Goal: Transaction & Acquisition: Download file/media

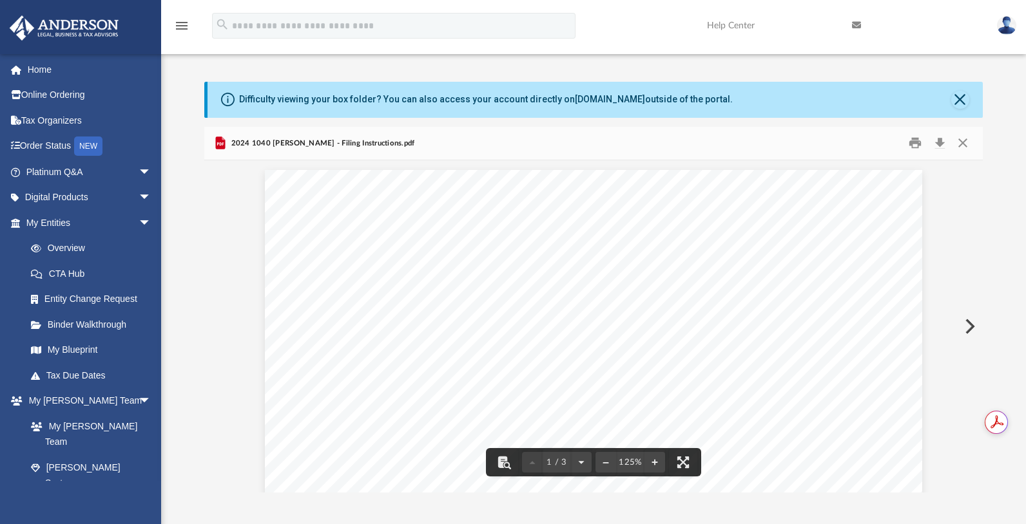
scroll to position [268, 0]
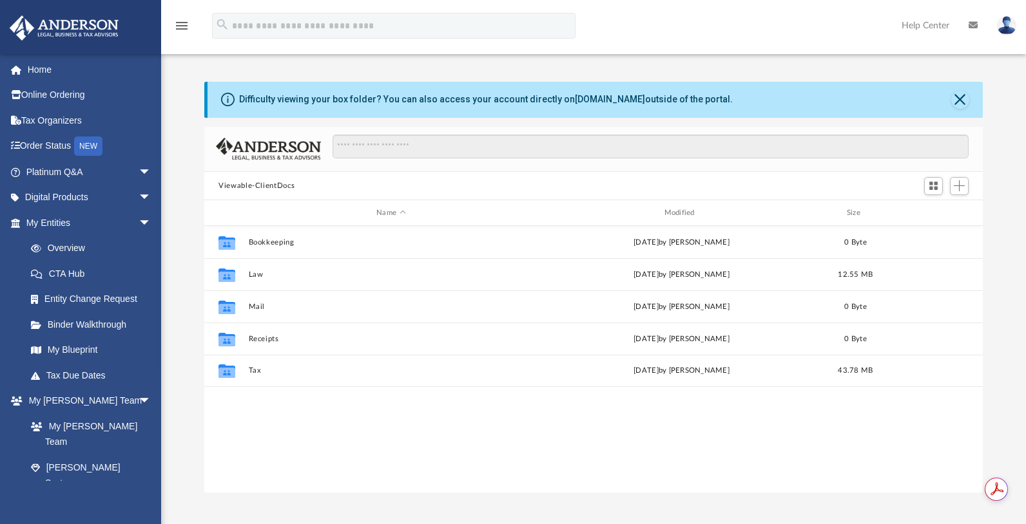
scroll to position [284, 769]
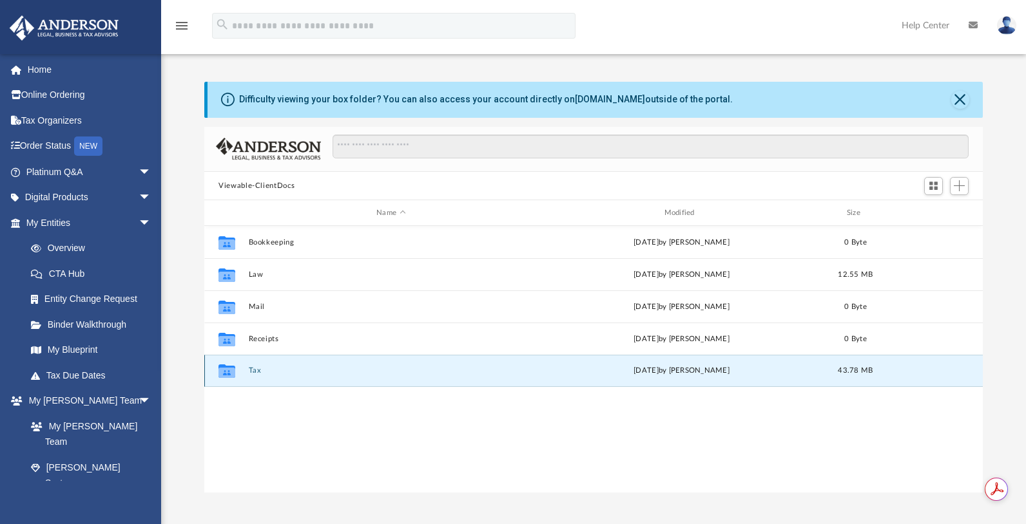
click at [255, 375] on button "Tax" at bounding box center [391, 371] width 285 height 8
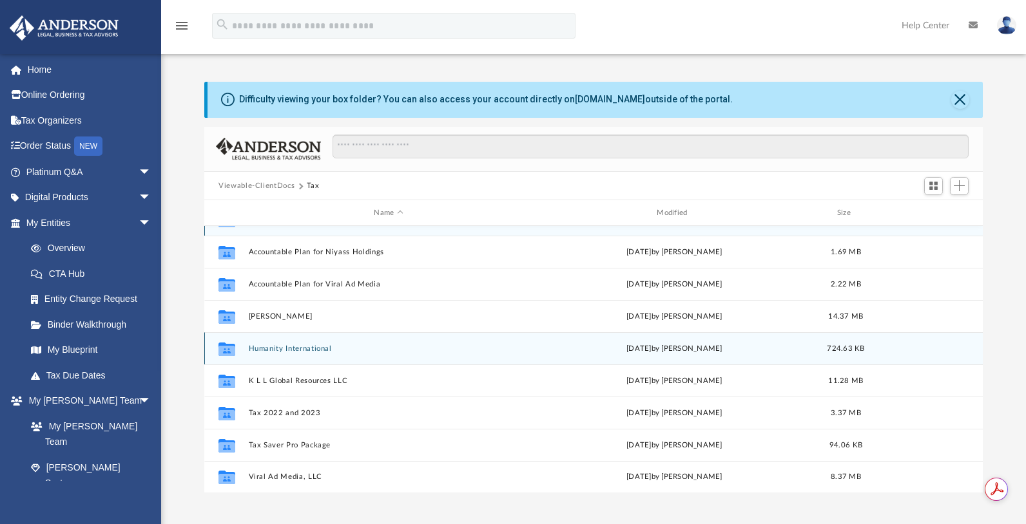
scroll to position [23, 0]
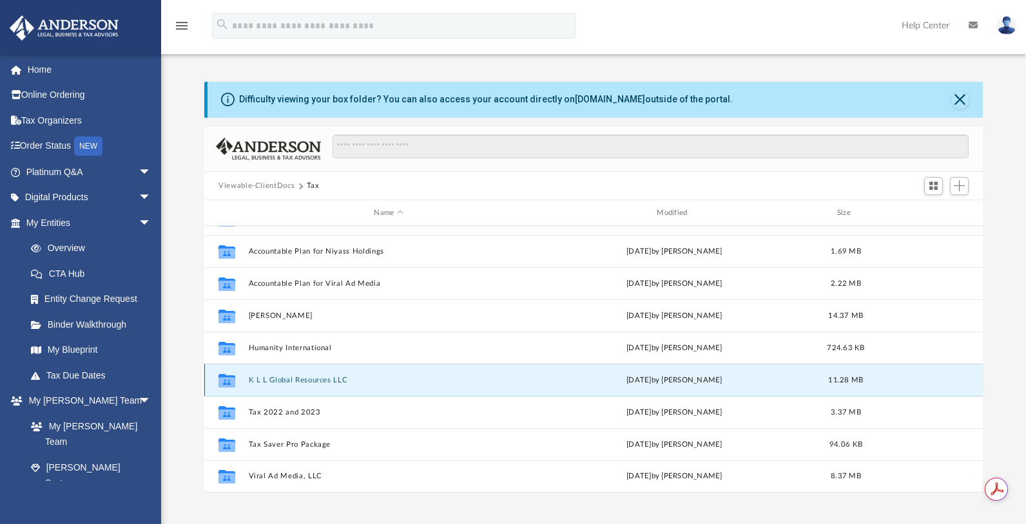
click at [316, 378] on button "K L L Global Resources LLC" at bounding box center [389, 380] width 280 height 8
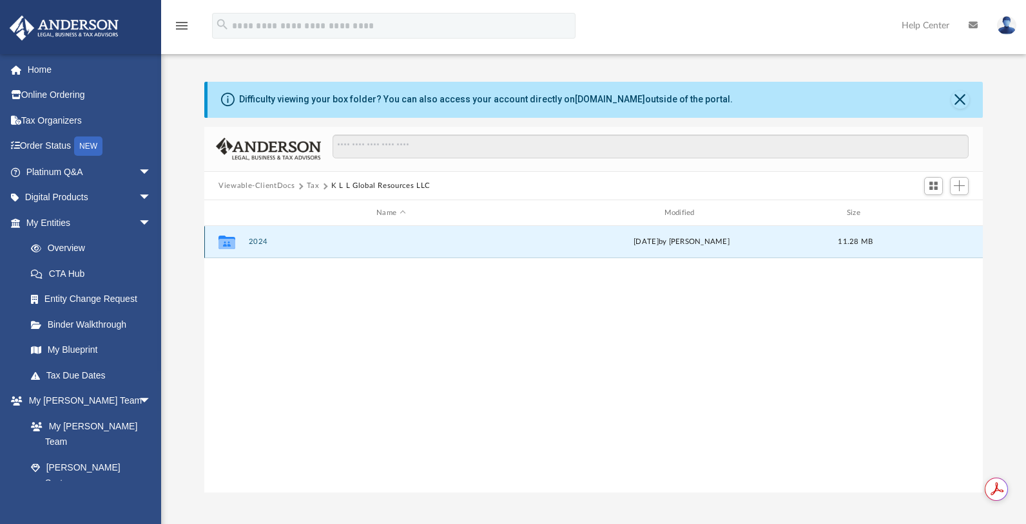
click at [258, 241] on button "2024" at bounding box center [391, 242] width 285 height 8
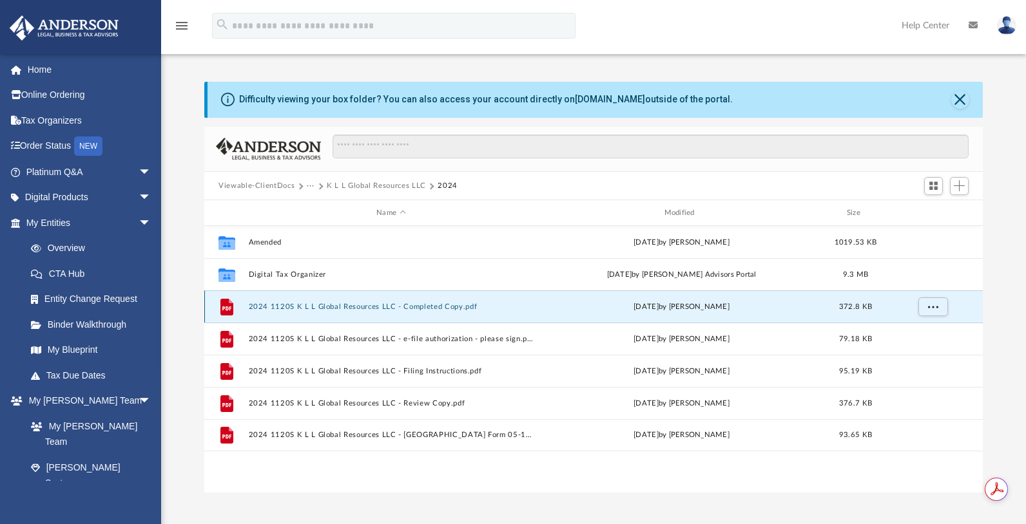
click at [294, 306] on button "2024 1120S K L L Global Resources LLC - Completed Copy.pdf" at bounding box center [391, 307] width 285 height 8
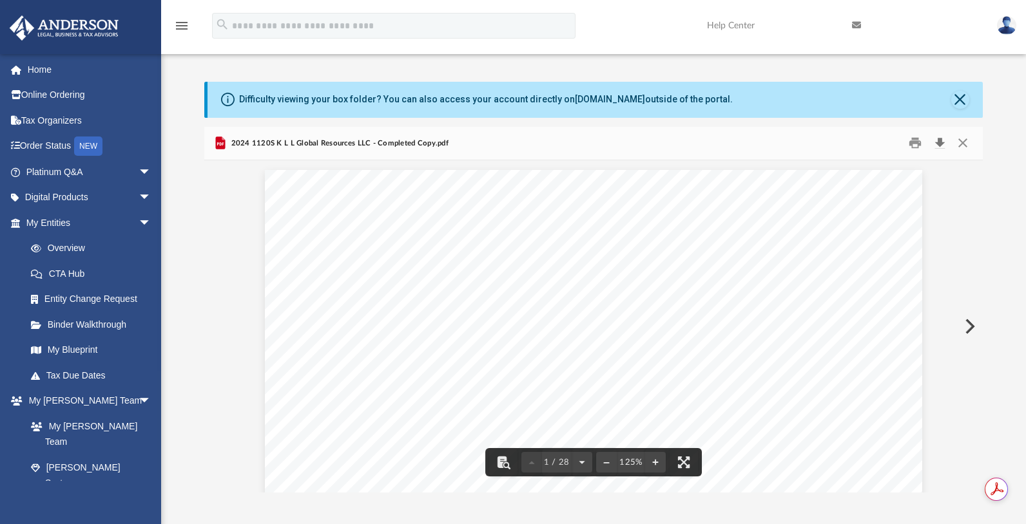
click at [940, 140] on button "Download" at bounding box center [939, 143] width 23 height 20
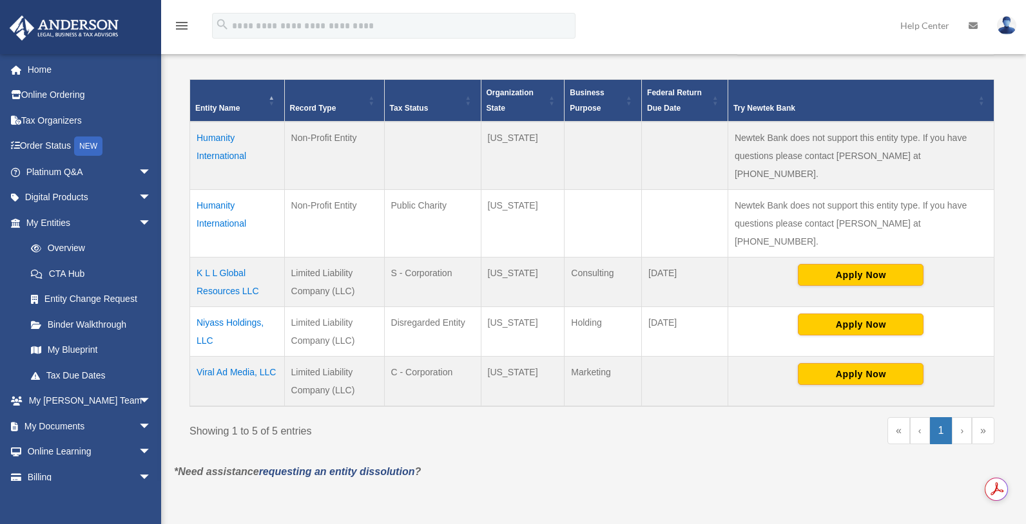
scroll to position [253, 0]
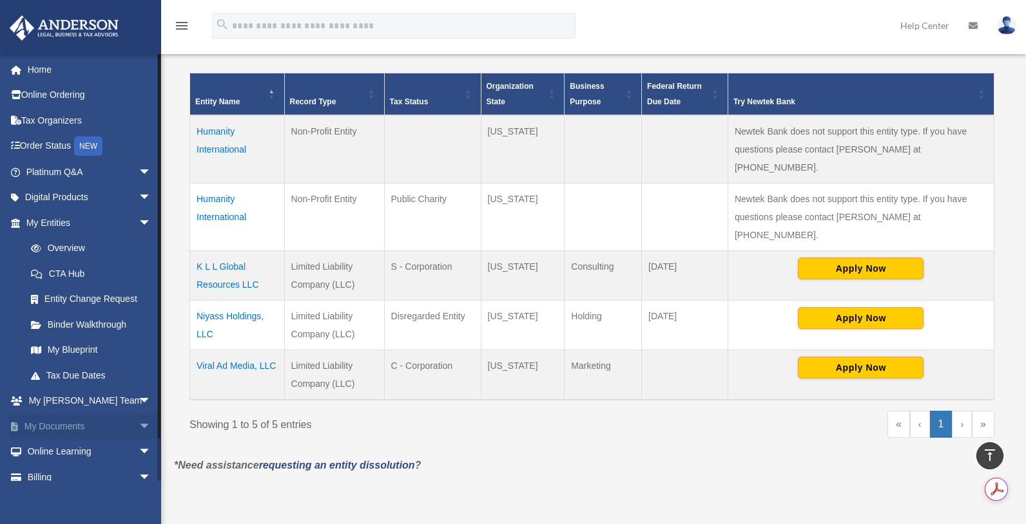
click at [64, 421] on link "My Documents arrow_drop_down" at bounding box center [90, 427] width 162 height 26
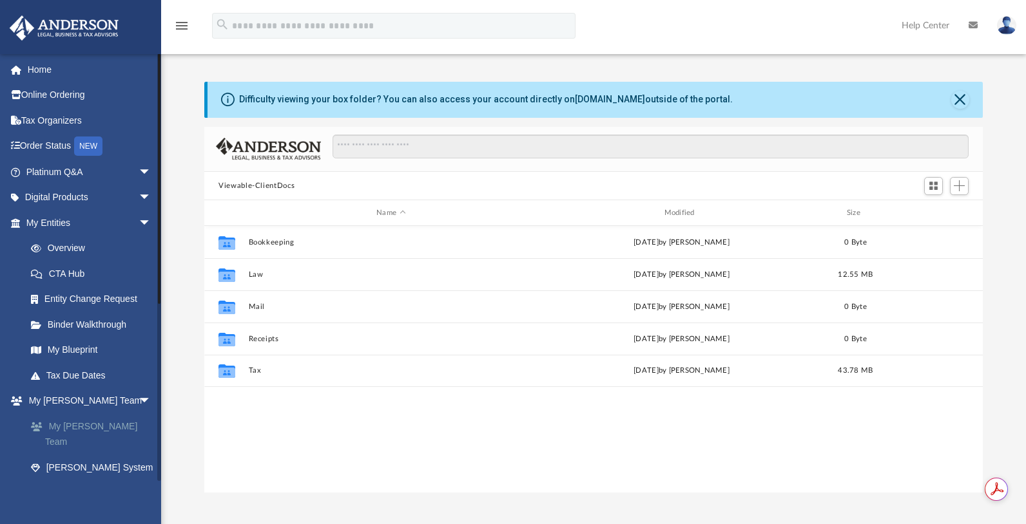
scroll to position [284, 769]
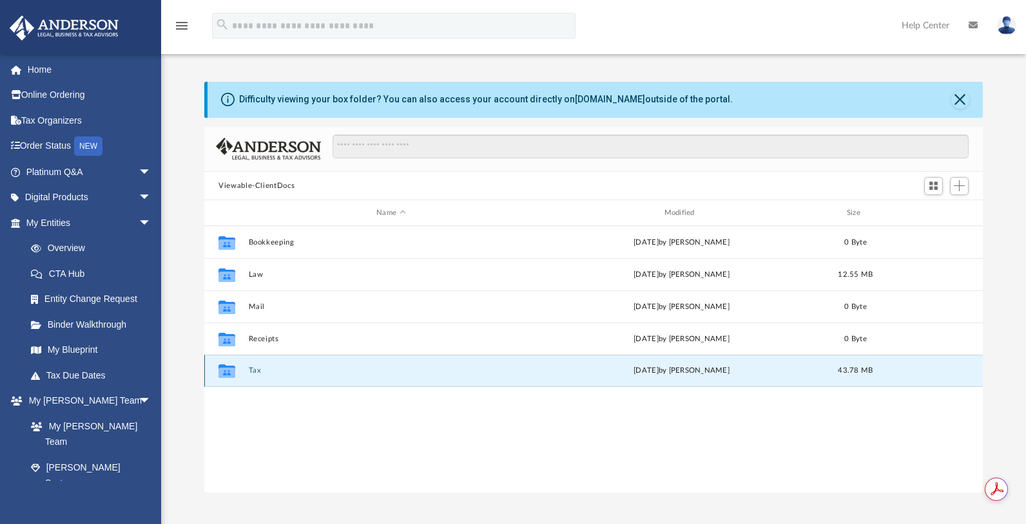
click at [253, 370] on button "Tax" at bounding box center [391, 371] width 285 height 8
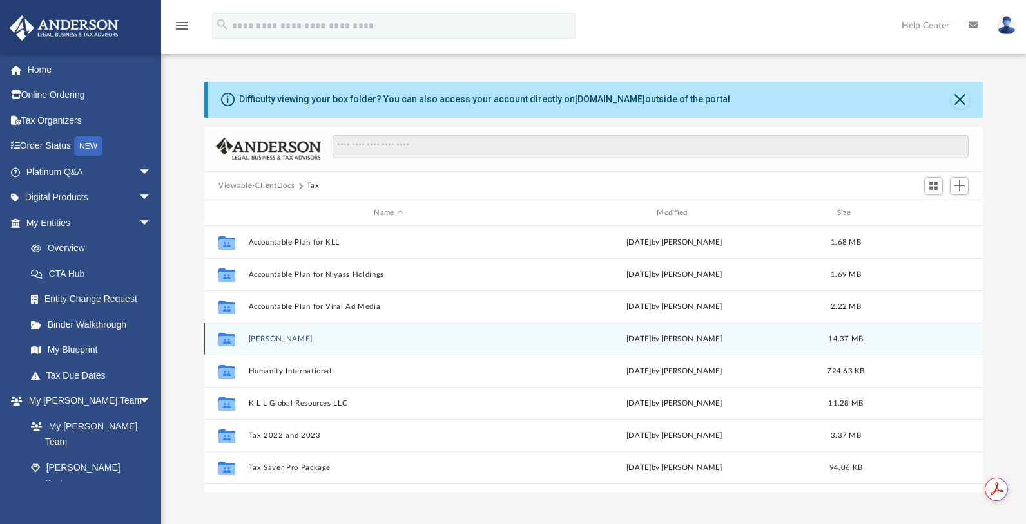
click at [280, 340] on button "Adeyemo, Luqman" at bounding box center [389, 339] width 280 height 8
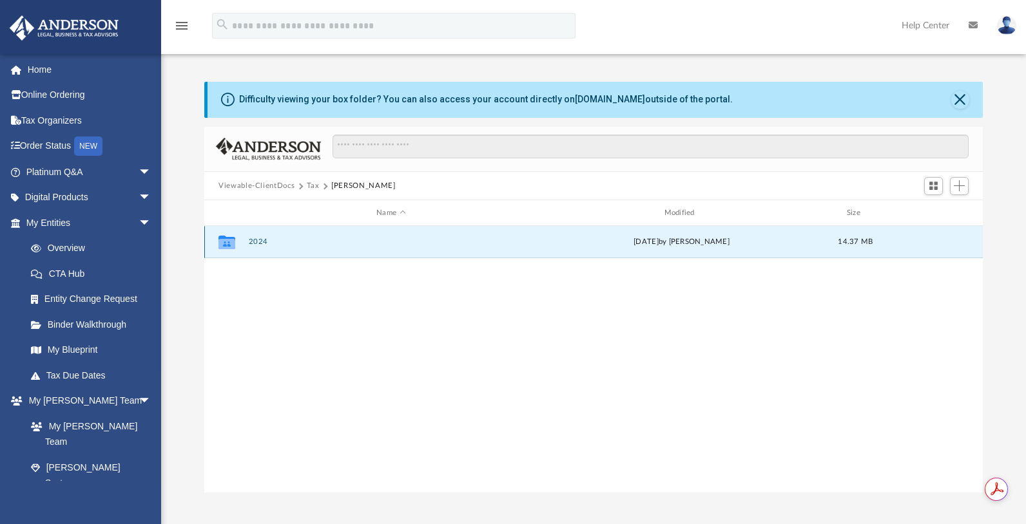
click at [253, 244] on button "2024" at bounding box center [391, 242] width 285 height 8
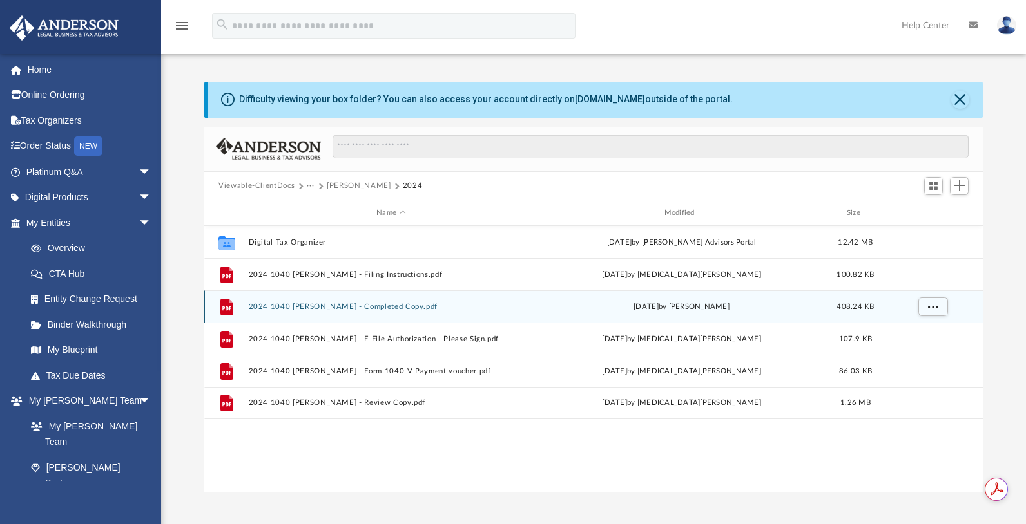
click at [274, 310] on button "2024 1040 [PERSON_NAME] - Completed Copy.pdf" at bounding box center [391, 307] width 285 height 8
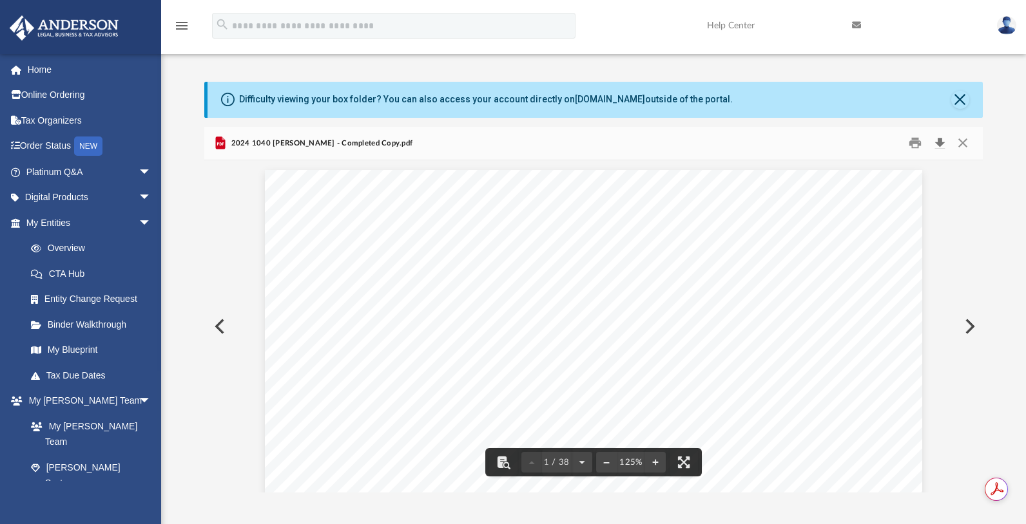
click at [940, 142] on button "Download" at bounding box center [939, 143] width 23 height 20
